Goal: Check status: Check status

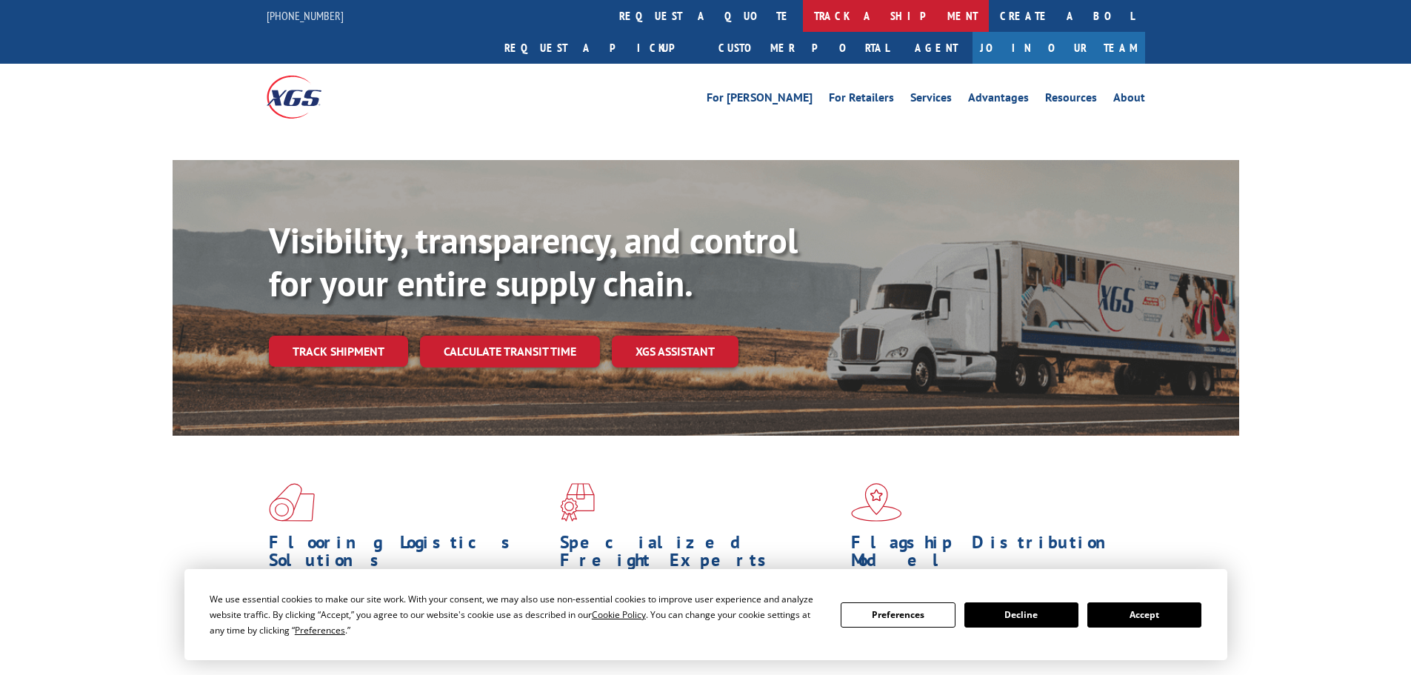
click at [803, 24] on link "track a shipment" at bounding box center [896, 16] width 186 height 32
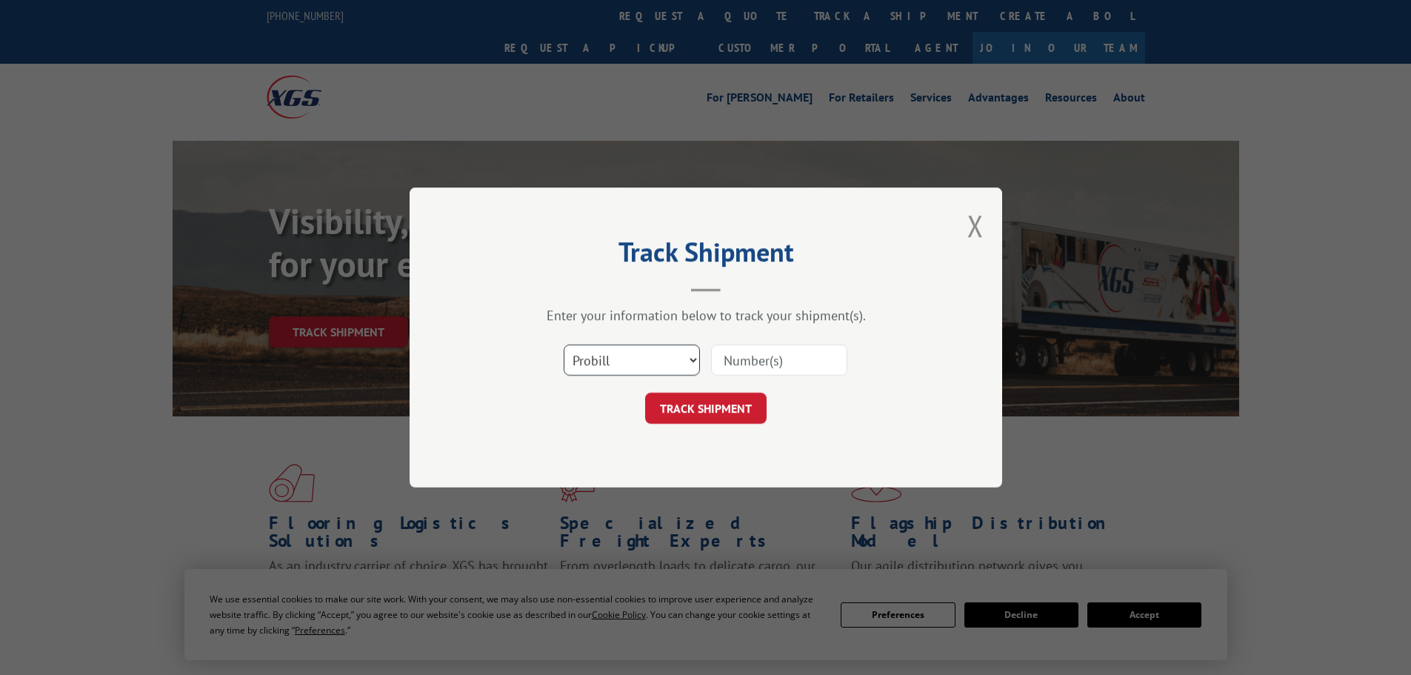
click at [687, 356] on select "Select category... Probill BOL PO" at bounding box center [632, 359] width 136 height 31
select select "po"
click at [564, 344] on select "Select category... Probill BOL PO" at bounding box center [632, 359] width 136 height 31
click at [742, 343] on div at bounding box center [779, 360] width 136 height 34
click at [745, 353] on input at bounding box center [779, 359] width 136 height 31
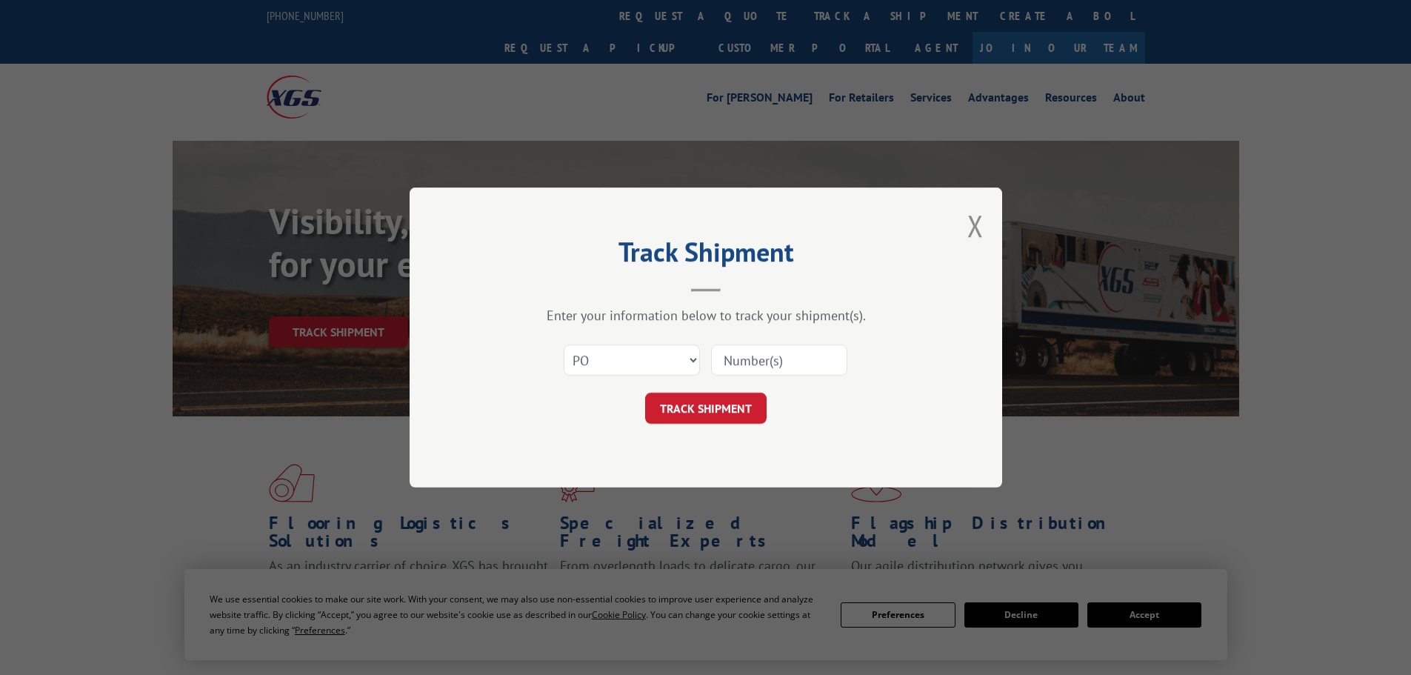
paste input "296317278"
type input "296317278"
click at [690, 410] on button "TRACK SHIPMENT" at bounding box center [705, 408] width 121 height 31
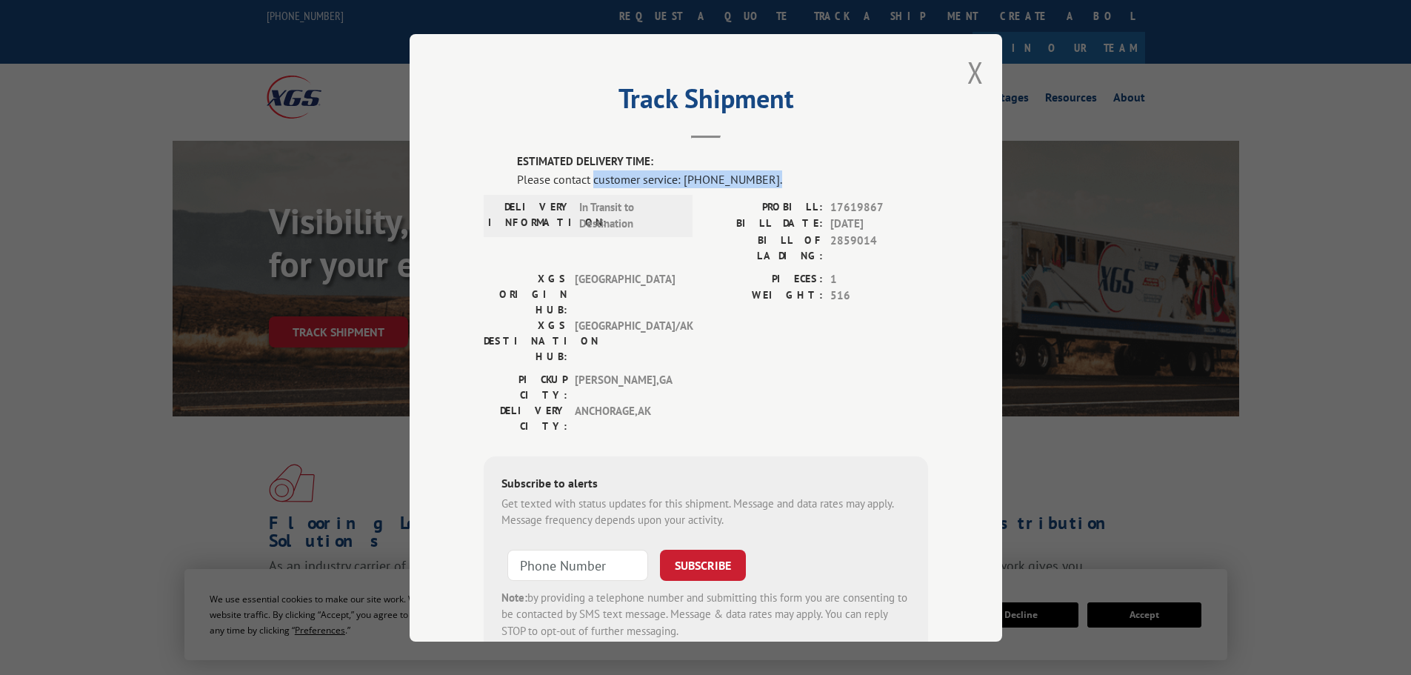
drag, startPoint x: 588, startPoint y: 187, endPoint x: 756, endPoint y: 187, distance: 168.1
click at [756, 187] on div "Please contact customer service: [PHONE_NUMBER]." at bounding box center [722, 179] width 411 height 18
copy div "customer service: [PHONE_NUMBER]."
